Goal: Find specific page/section: Find specific page/section

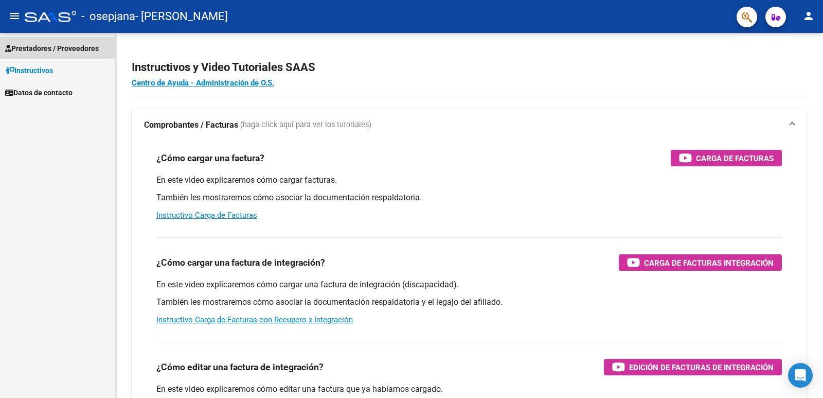
click at [45, 48] on span "Prestadores / Proveedores" at bounding box center [52, 48] width 94 height 11
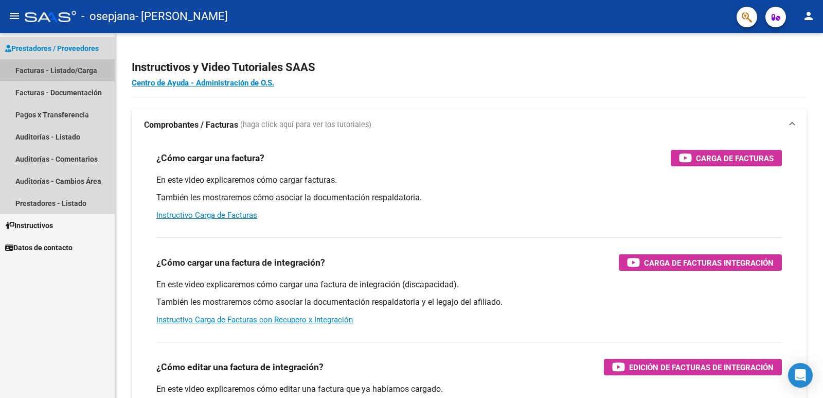
click at [52, 72] on link "Facturas - Listado/Carga" at bounding box center [57, 70] width 115 height 22
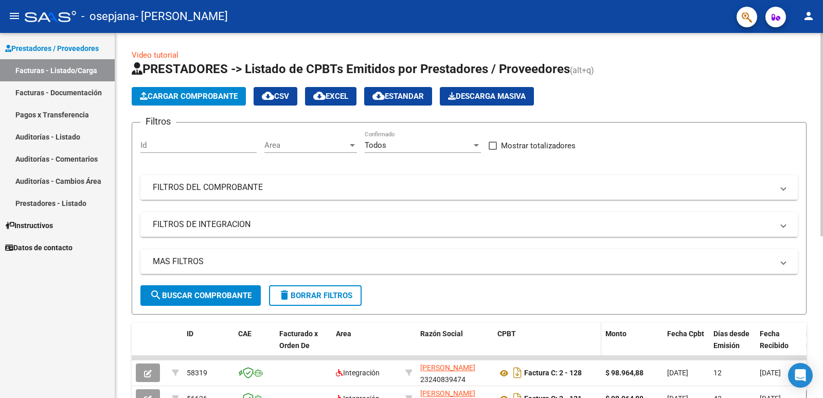
scroll to position [103, 0]
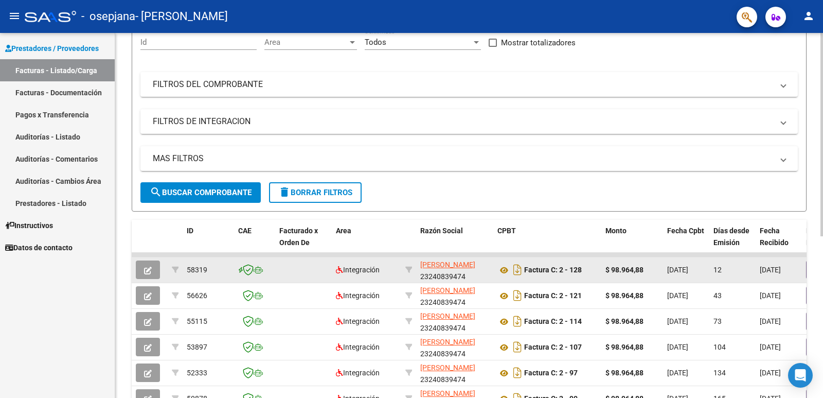
drag, startPoint x: 305, startPoint y: 256, endPoint x: 414, endPoint y: 259, distance: 109.1
click at [414, 259] on datatable-scroller "58319 Integración [PERSON_NAME] 23240839474 Factura C: 2 - 128 $ 98.964,88 [DAT…" at bounding box center [469, 384] width 675 height 262
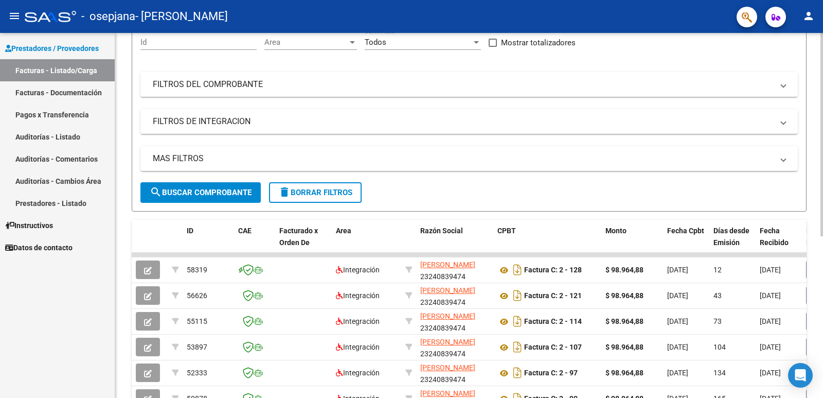
scroll to position [0, 0]
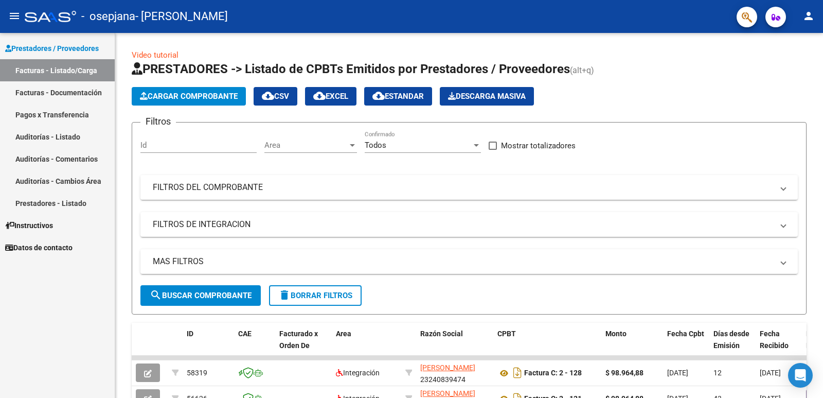
click at [60, 93] on link "Facturas - Documentación" at bounding box center [57, 92] width 115 height 22
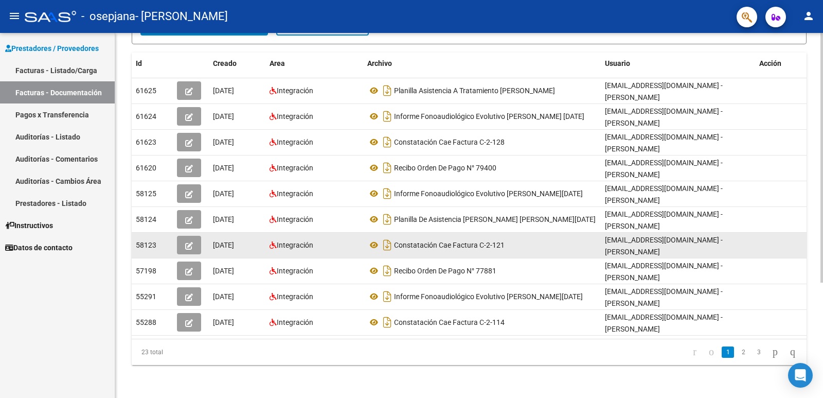
scroll to position [117, 0]
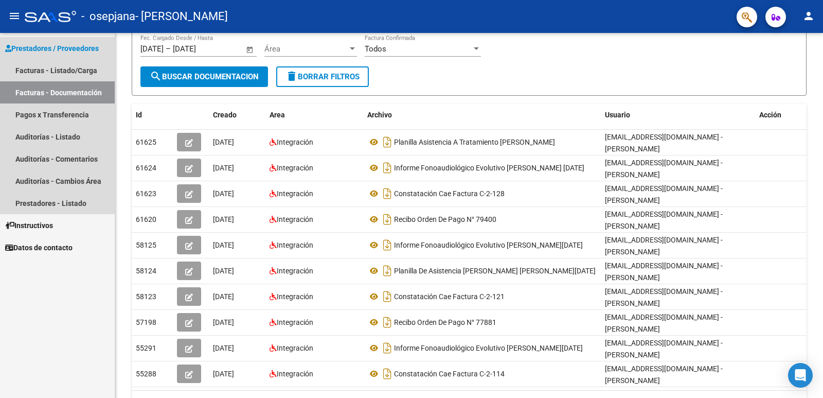
click at [47, 48] on span "Prestadores / Proveedores" at bounding box center [52, 48] width 94 height 11
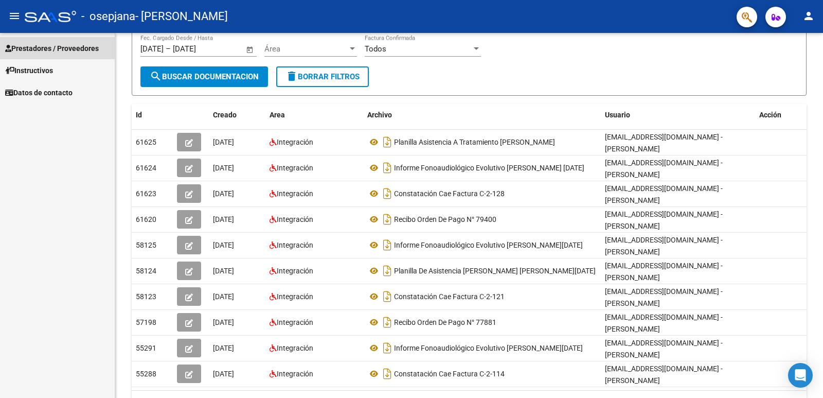
click at [47, 46] on span "Prestadores / Proveedores" at bounding box center [52, 48] width 94 height 11
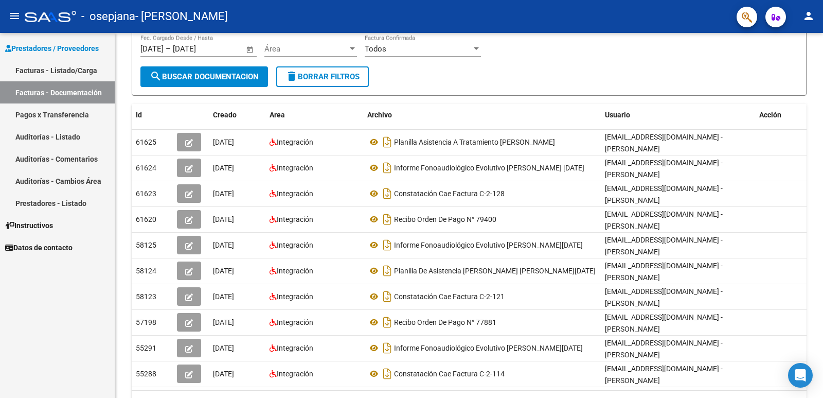
click at [54, 70] on link "Facturas - Listado/Carga" at bounding box center [57, 70] width 115 height 22
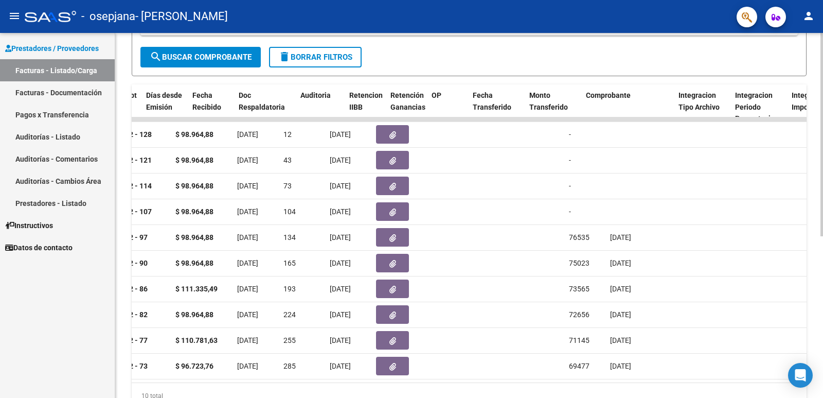
scroll to position [0, 567]
